Goal: Task Accomplishment & Management: Manage account settings

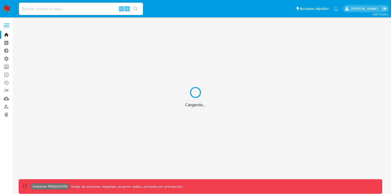
click at [8, 22] on div "Cargando..." at bounding box center [195, 97] width 391 height 194
click at [5, 27] on div "Cargando..." at bounding box center [195, 97] width 391 height 194
click at [6, 24] on div "Cargando..." at bounding box center [195, 97] width 391 height 194
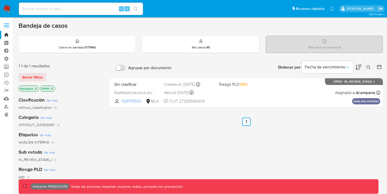
click at [10, 24] on label at bounding box center [6, 25] width 13 height 11
click at [0, 0] on input "checkbox" at bounding box center [0, 0] width 0 height 0
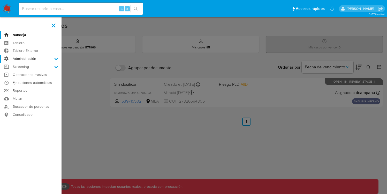
click at [27, 58] on label "Administración" at bounding box center [31, 59] width 62 height 8
click at [0, 0] on input "Administración" at bounding box center [0, 0] width 0 height 0
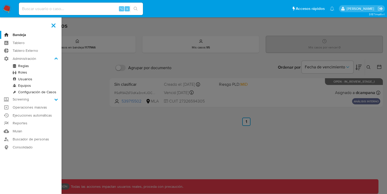
click at [26, 73] on link "Roles" at bounding box center [31, 72] width 62 height 6
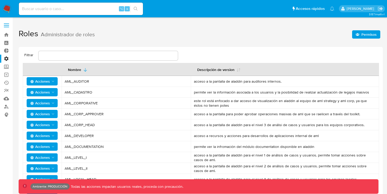
click at [54, 79] on span "Acciones" at bounding box center [42, 81] width 25 height 7
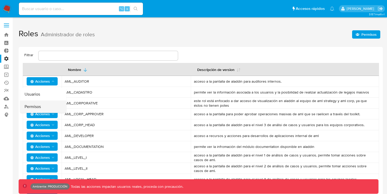
click at [51, 103] on button "Permisos" at bounding box center [43, 106] width 47 height 12
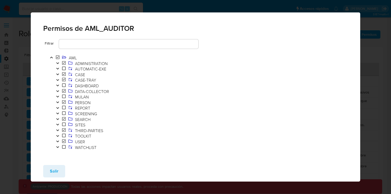
click at [59, 163] on div "Salir" at bounding box center [196, 171] width 330 height 21
click at [56, 177] on span "Salir" at bounding box center [54, 170] width 9 height 11
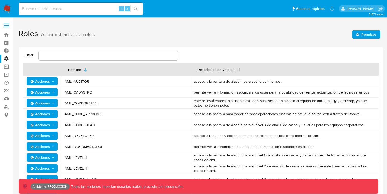
click at [357, 32] on span "Permisos" at bounding box center [366, 34] width 21 height 7
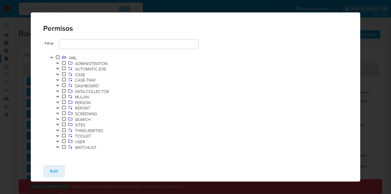
click at [59, 63] on icon "Toggle" at bounding box center [58, 63] width 4 height 3
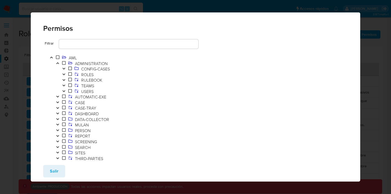
click at [63, 74] on icon "Toggle" at bounding box center [64, 74] width 4 height 3
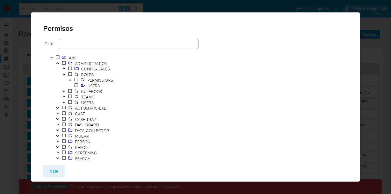
click at [72, 78] on icon "Toggle" at bounding box center [70, 79] width 4 height 3
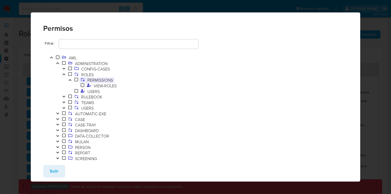
click at [92, 79] on span "PERMISSIONS" at bounding box center [100, 80] width 28 height 6
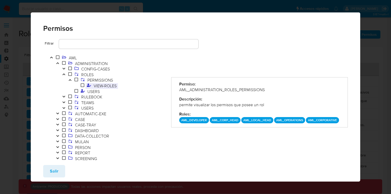
click at [107, 86] on span "VIEW-ROLES" at bounding box center [105, 86] width 26 height 6
drag, startPoint x: 280, startPoint y: 91, endPoint x: 178, endPoint y: 89, distance: 102.5
click at [179, 89] on div "AML_ADMINISTRATION_ROLES_PERMISSIONS_VIEW-ROLES" at bounding box center [259, 90] width 161 height 6
click at [64, 107] on icon "Toggle" at bounding box center [64, 107] width 4 height 3
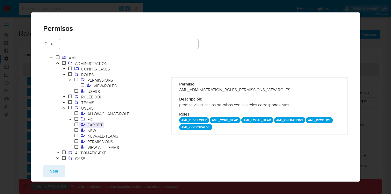
click at [100, 127] on span "EXPORT" at bounding box center [95, 125] width 18 height 6
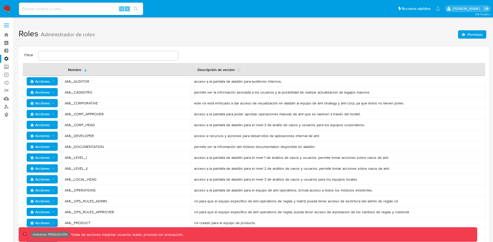
click at [391, 36] on span "Permisos" at bounding box center [474, 34] width 15 height 8
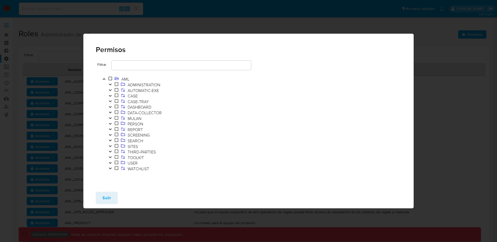
click at [111, 85] on icon "Toggle" at bounding box center [110, 84] width 4 height 3
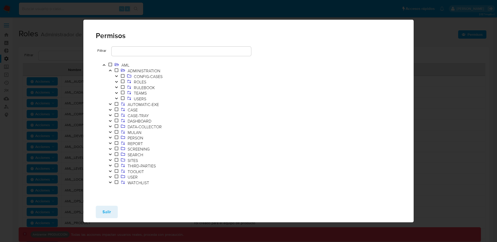
click at [117, 81] on icon "Toggle" at bounding box center [117, 81] width 4 height 3
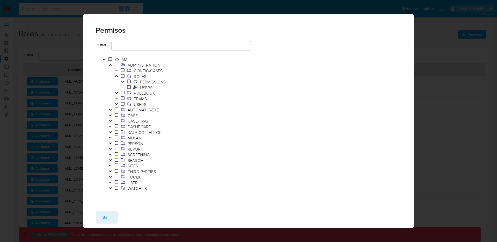
click at [124, 82] on icon "Toggle" at bounding box center [123, 81] width 4 height 3
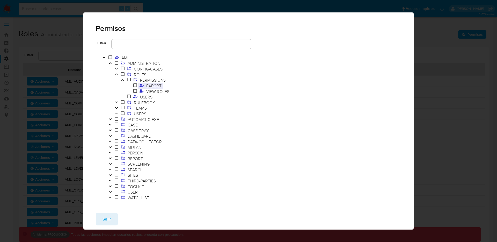
click at [153, 87] on span "EXPORT" at bounding box center [154, 86] width 18 height 6
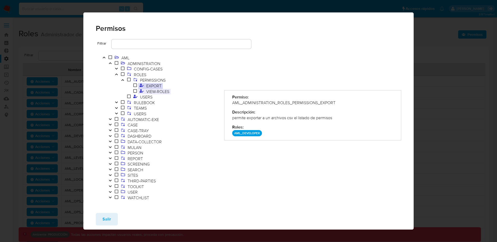
click at [158, 92] on span "VIEW-ROLES" at bounding box center [158, 91] width 26 height 6
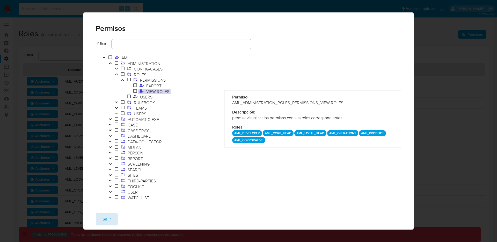
click at [111, 194] on button "Salir" at bounding box center [107, 219] width 22 height 12
